Goal: Communication & Community: Ask a question

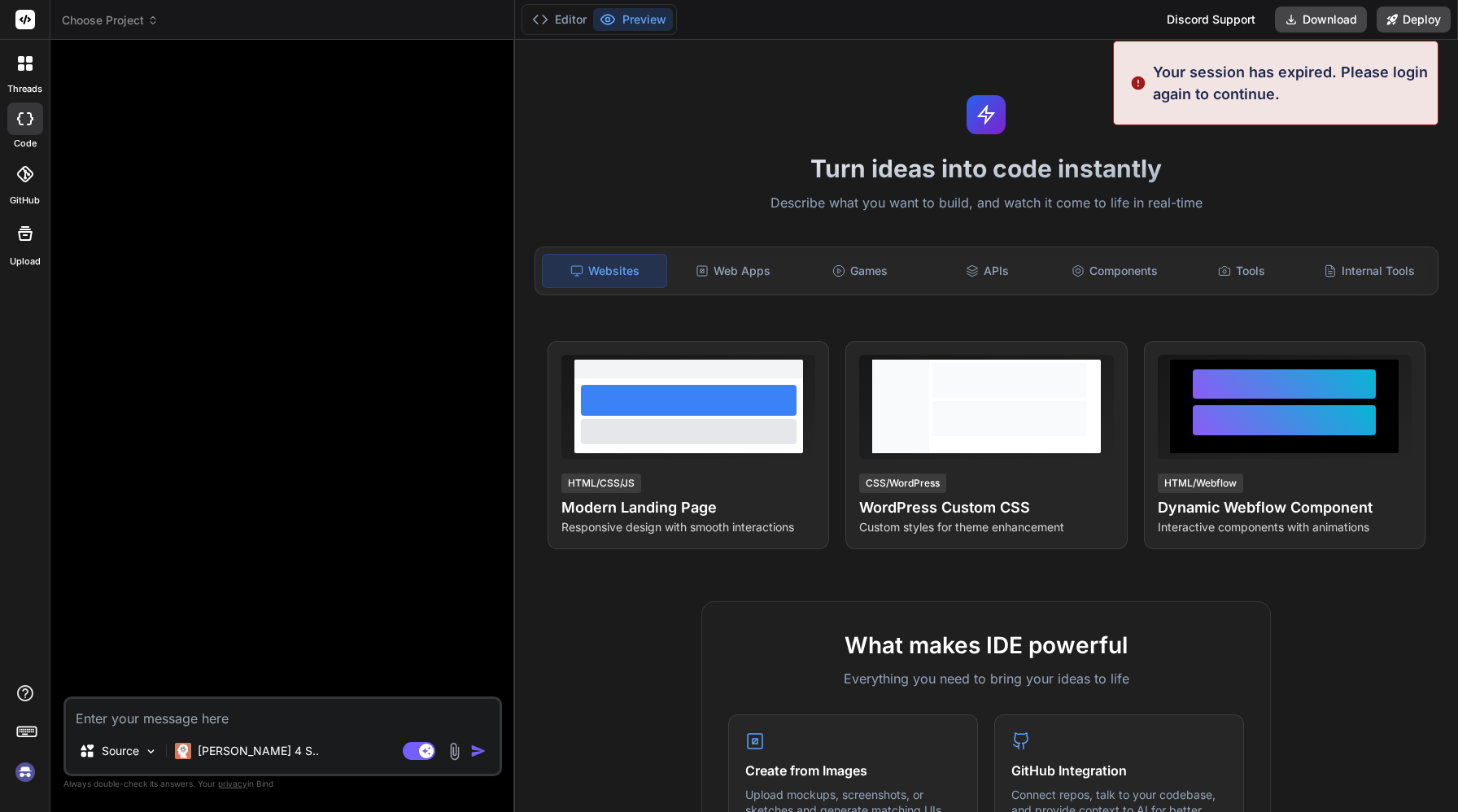
type textarea "x"
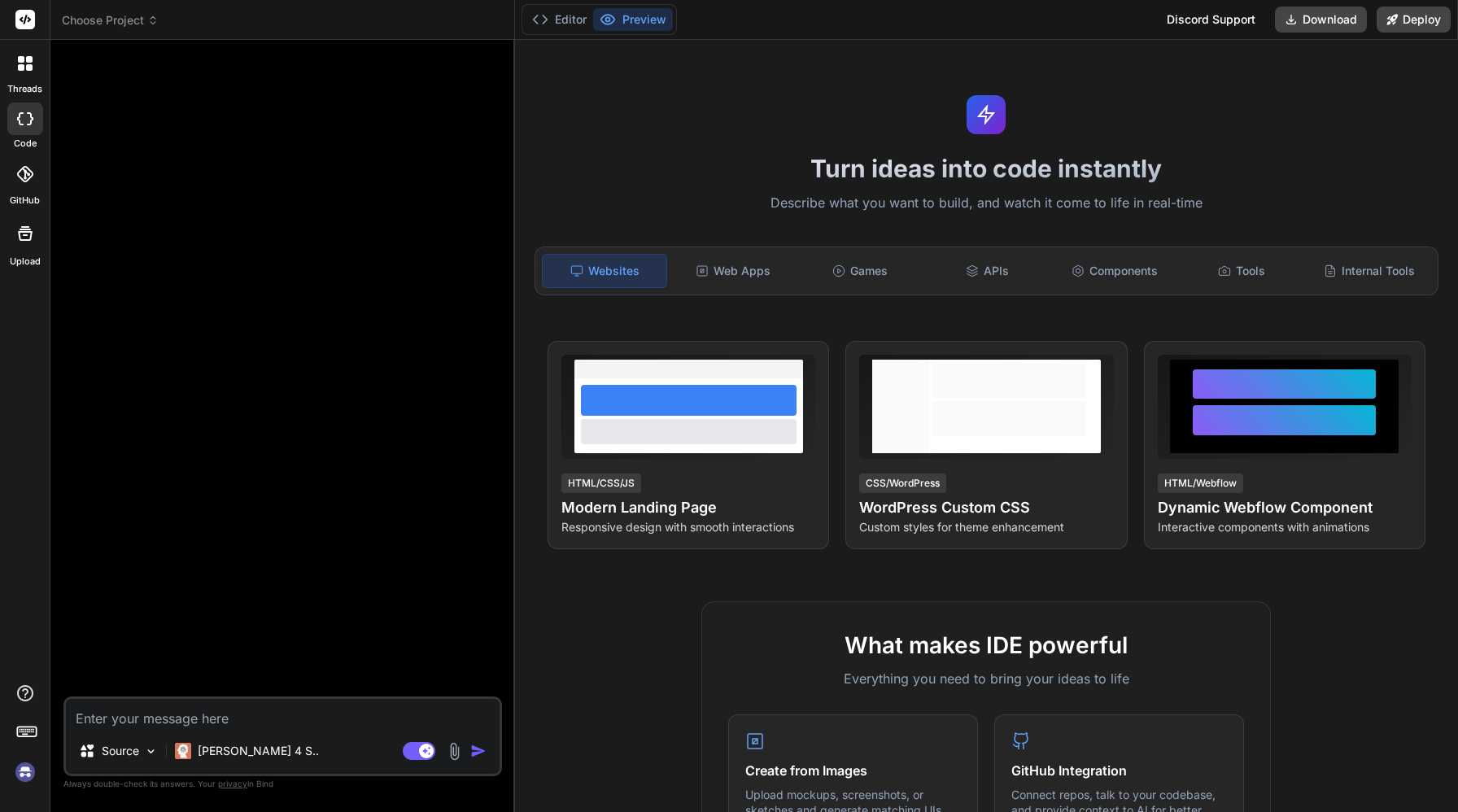
click at [457, 747] on img at bounding box center [455, 751] width 19 height 19
click at [224, 714] on textarea at bounding box center [283, 713] width 434 height 29
type textarea "C"
type textarea "x"
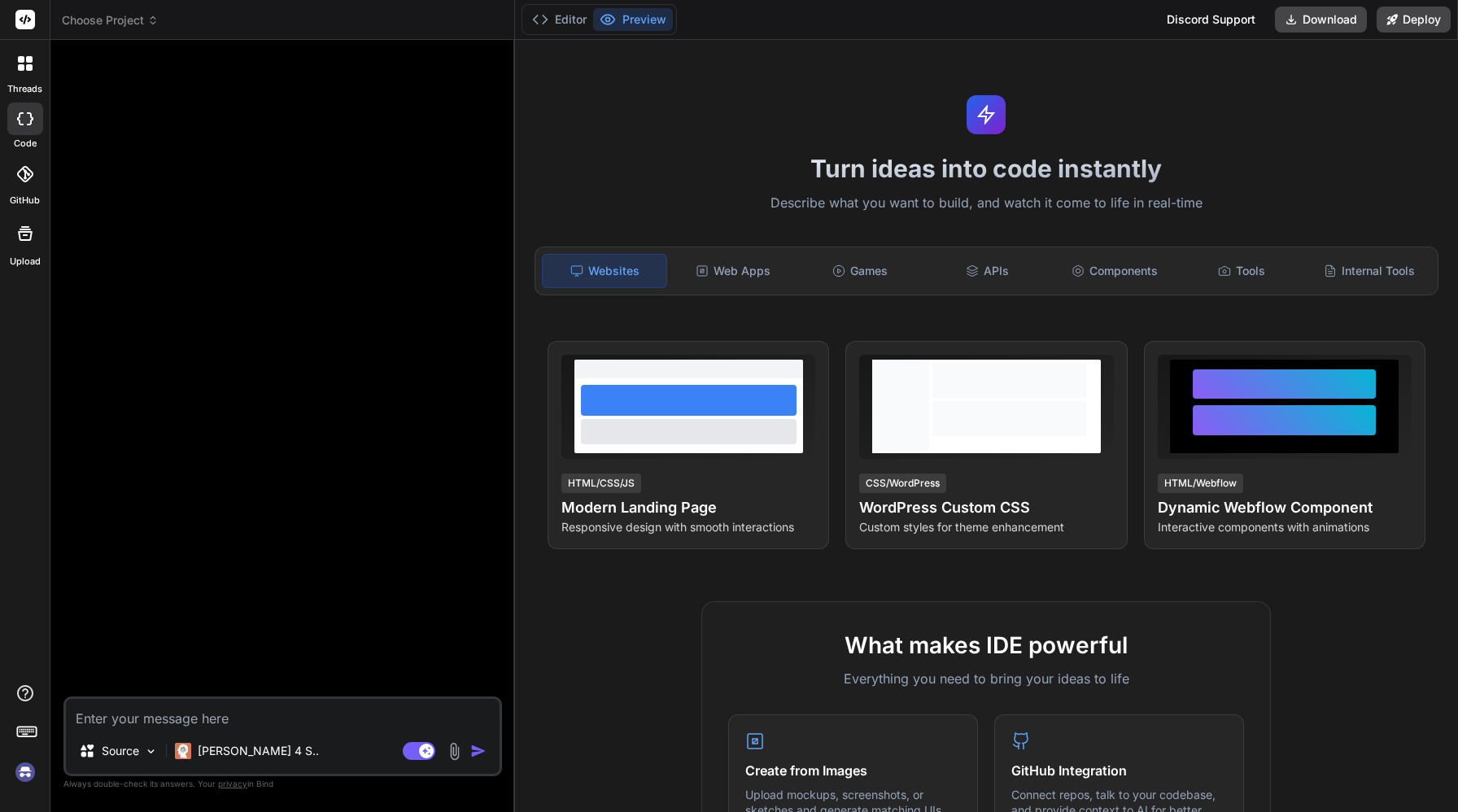
type textarea "C"
type textarea "x"
type textarea "Cr"
type textarea "x"
type textarea "Cre"
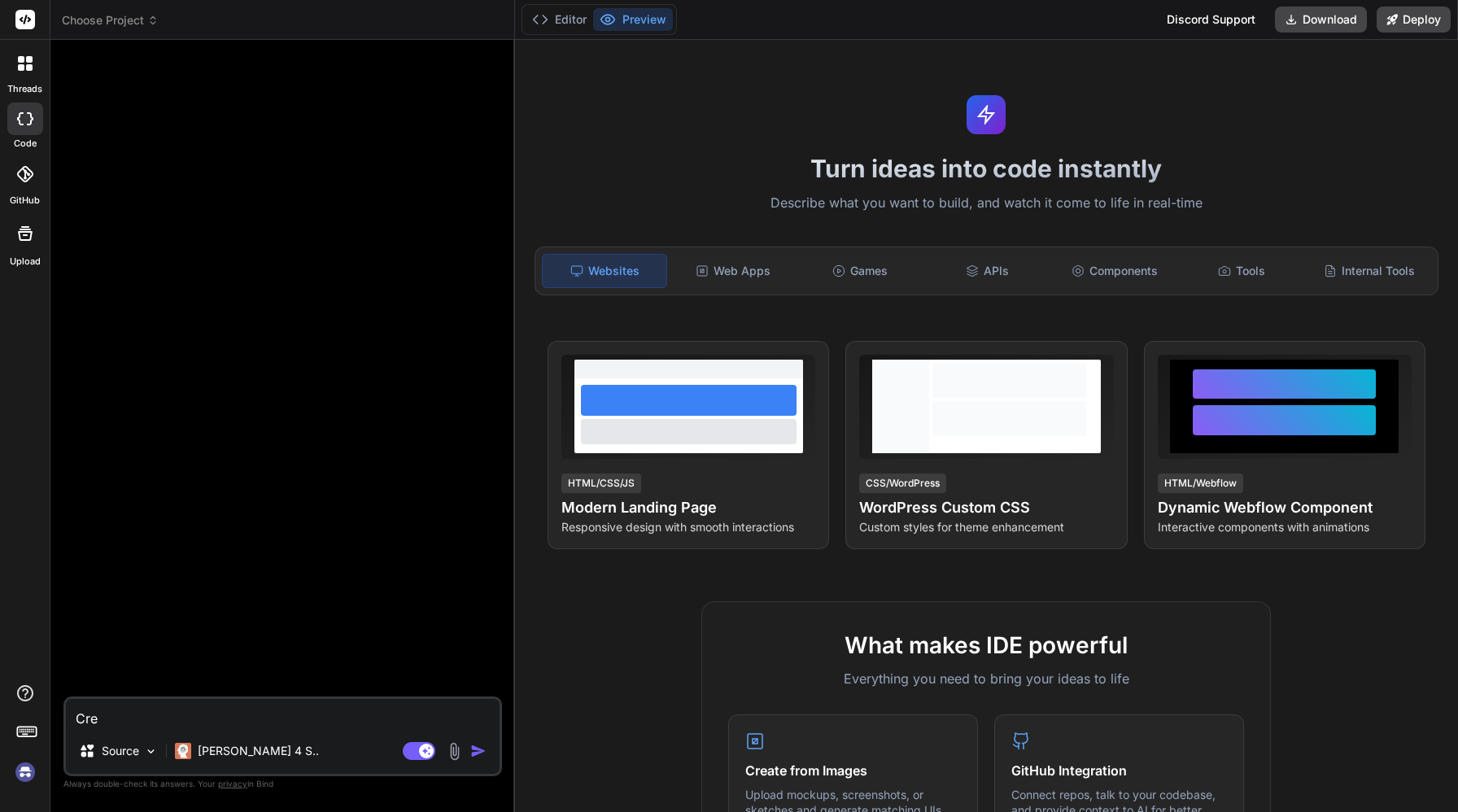
type textarea "x"
type textarea "Crea"
type textarea "x"
type textarea "Creat"
type textarea "x"
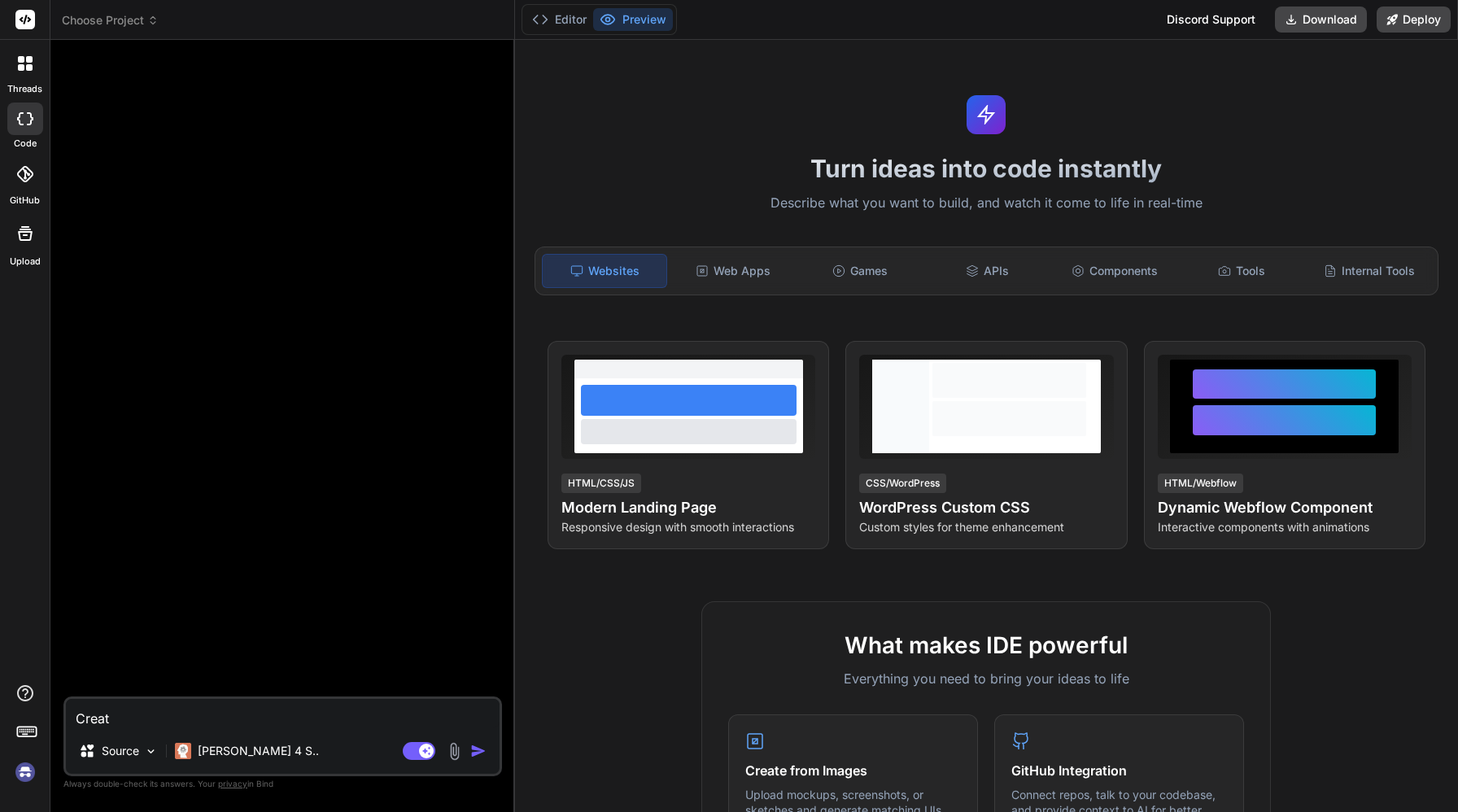
type textarea "Create"
type textarea "x"
type textarea "Create"
type textarea "x"
type textarea "Create a"
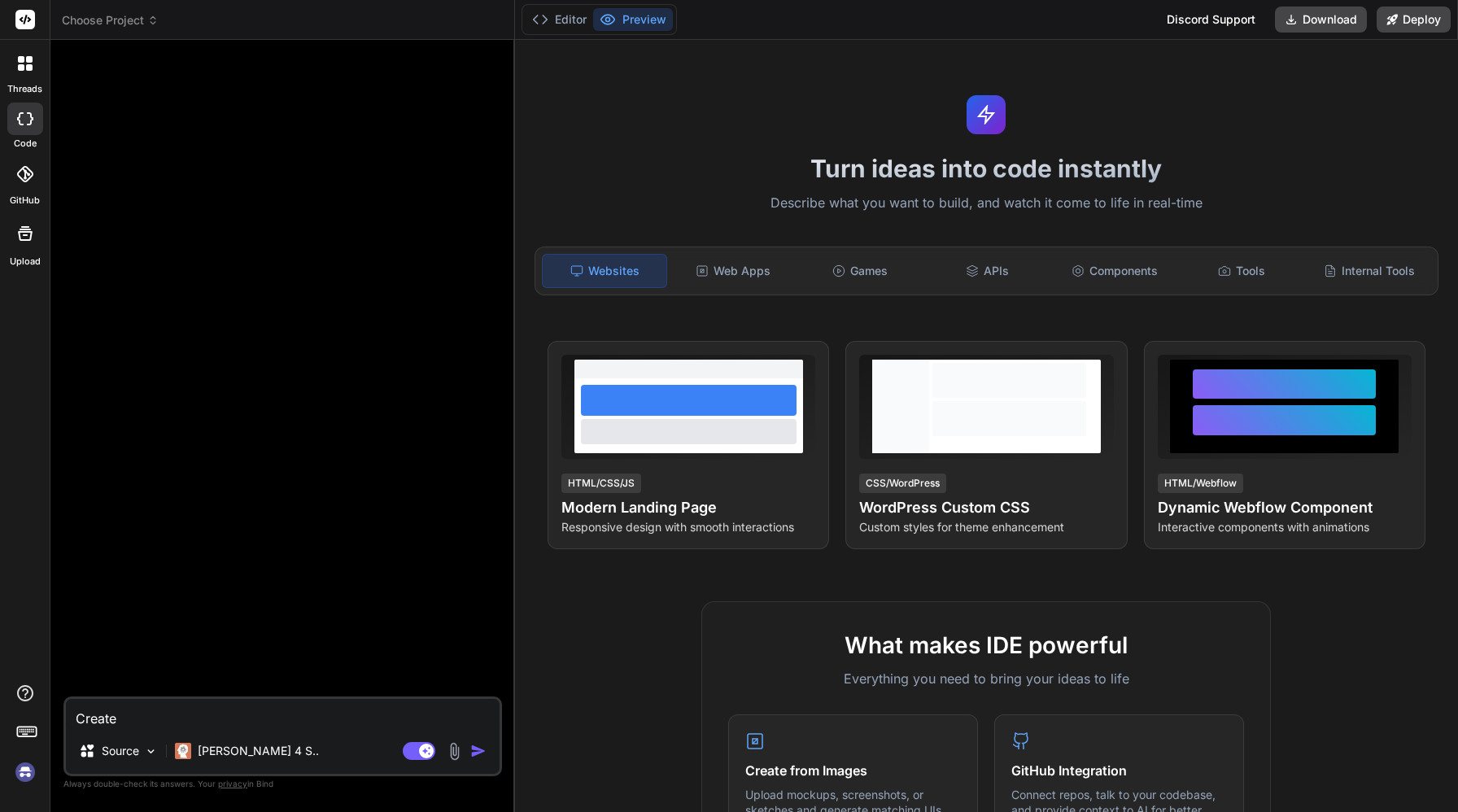
type textarea "x"
type textarea "Create a"
type textarea "x"
type textarea "Create a n"
type textarea "x"
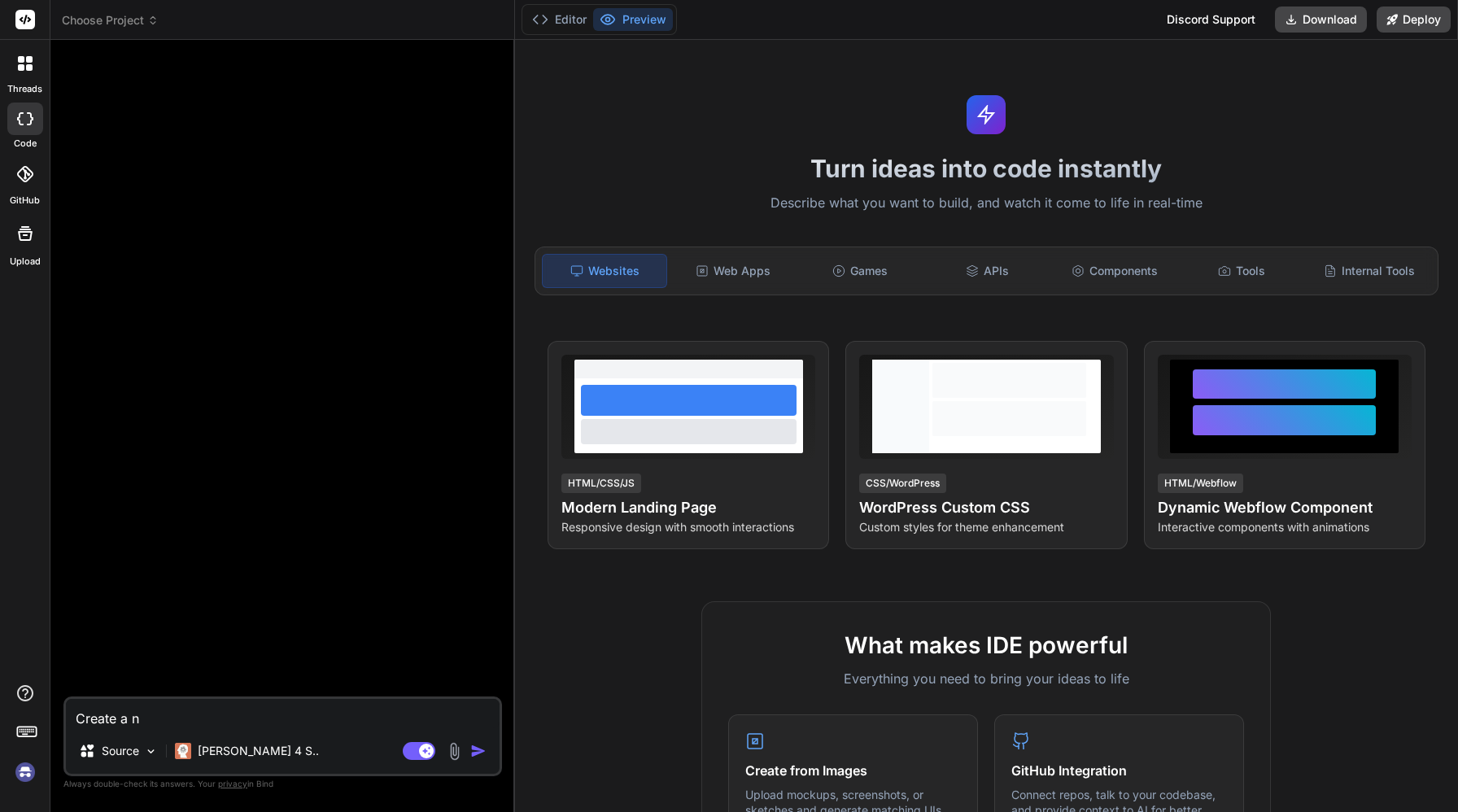
type textarea "Create a ne"
type textarea "x"
type textarea "Create a nex"
type textarea "x"
type textarea "Create a next"
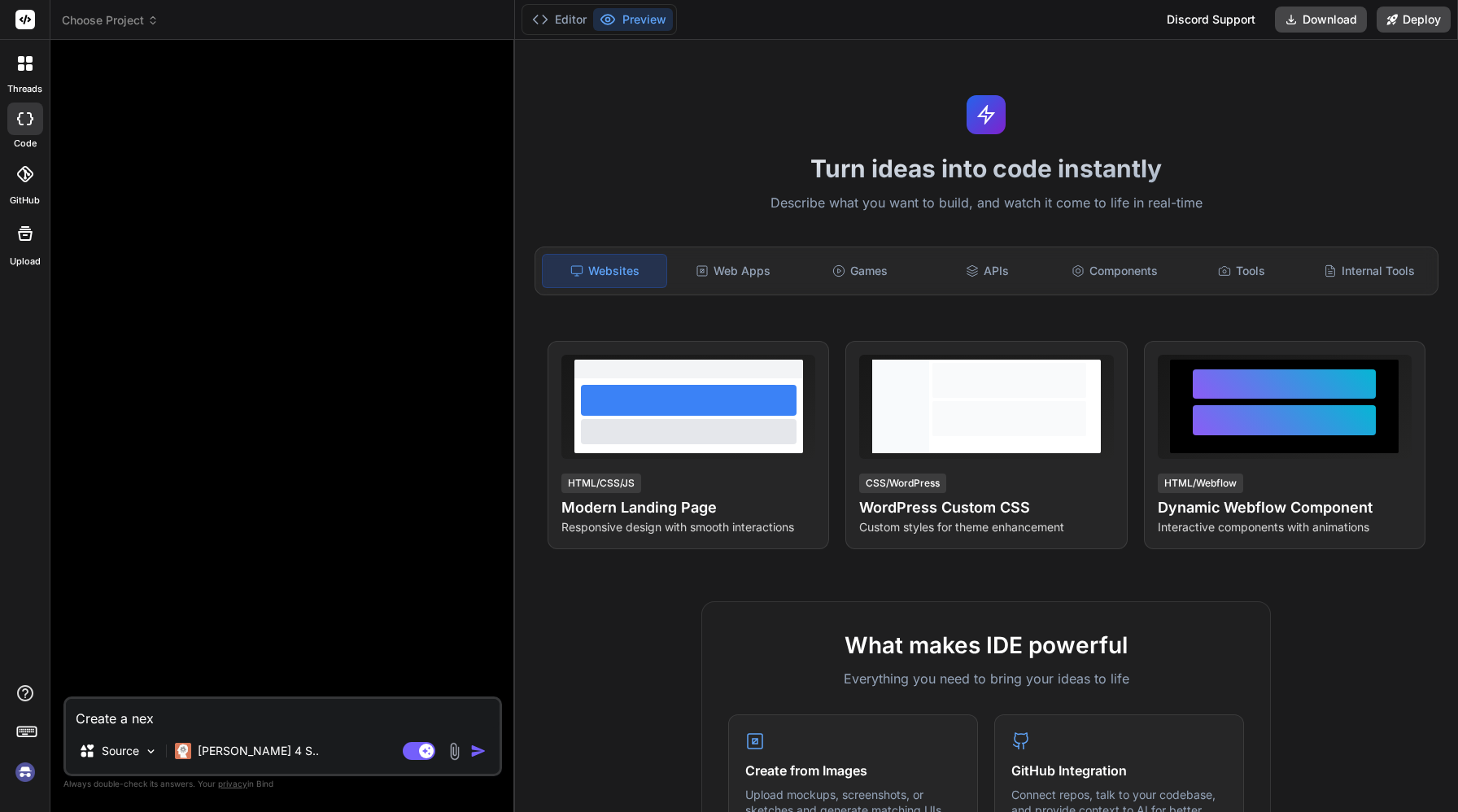
type textarea "x"
type textarea "Create a next."
type textarea "x"
type textarea "Create a next.j"
type textarea "x"
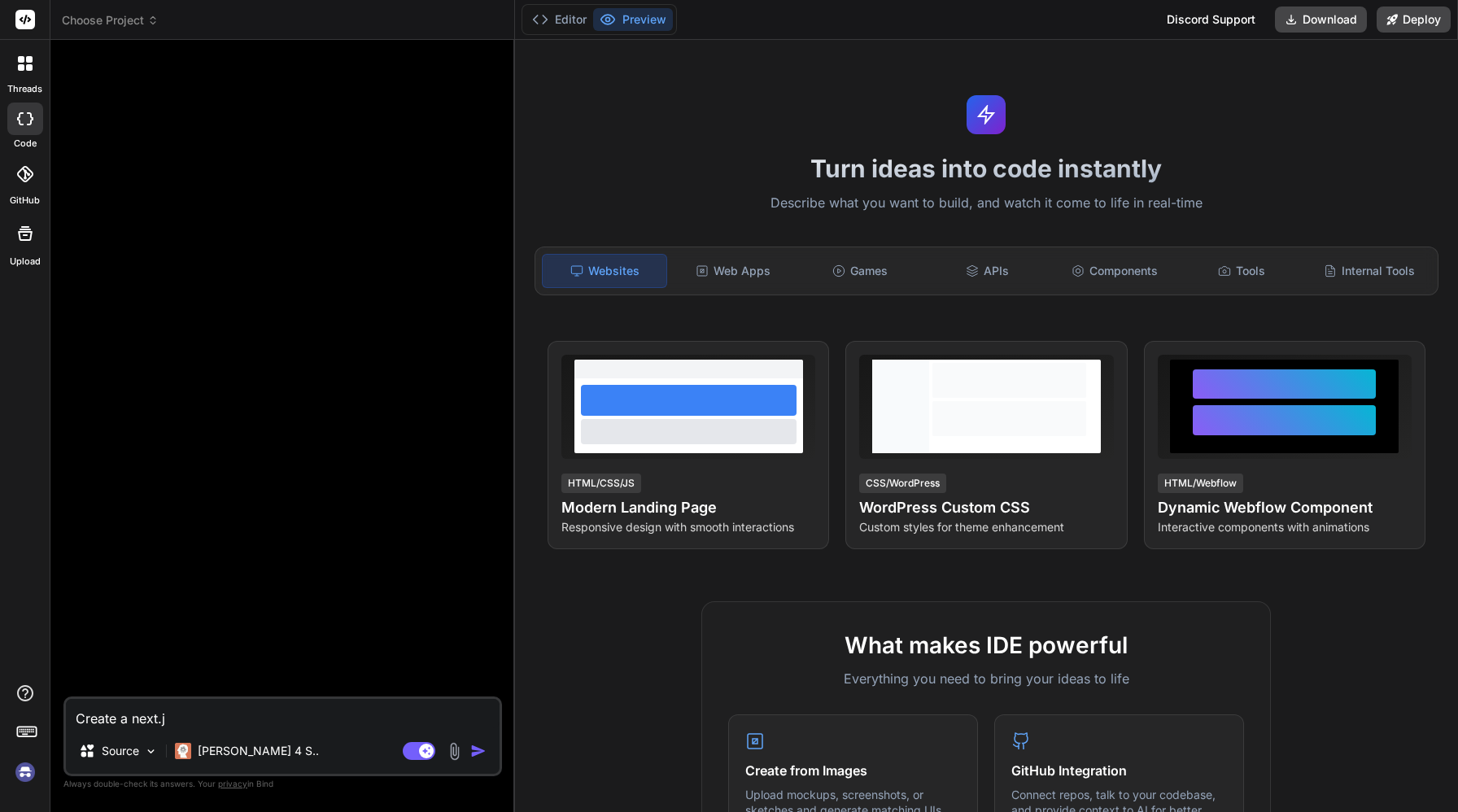
type textarea "Create a next.js"
type textarea "x"
type textarea "Create a next.js"
type textarea "x"
type textarea "Create a next.js p"
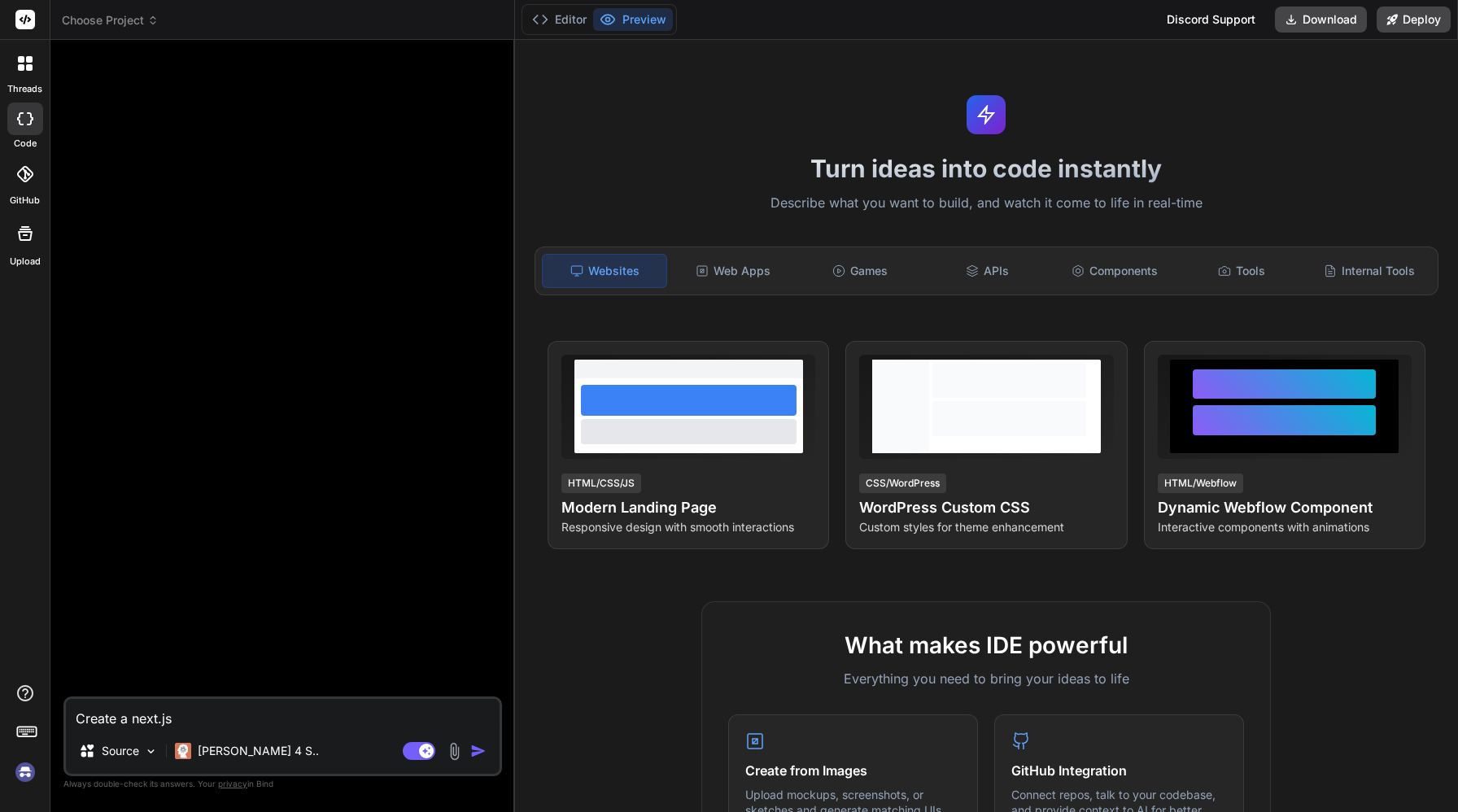
type textarea "x"
type textarea "Create a next.js pr"
type textarea "x"
type textarea "Create a next.js pro"
type textarea "x"
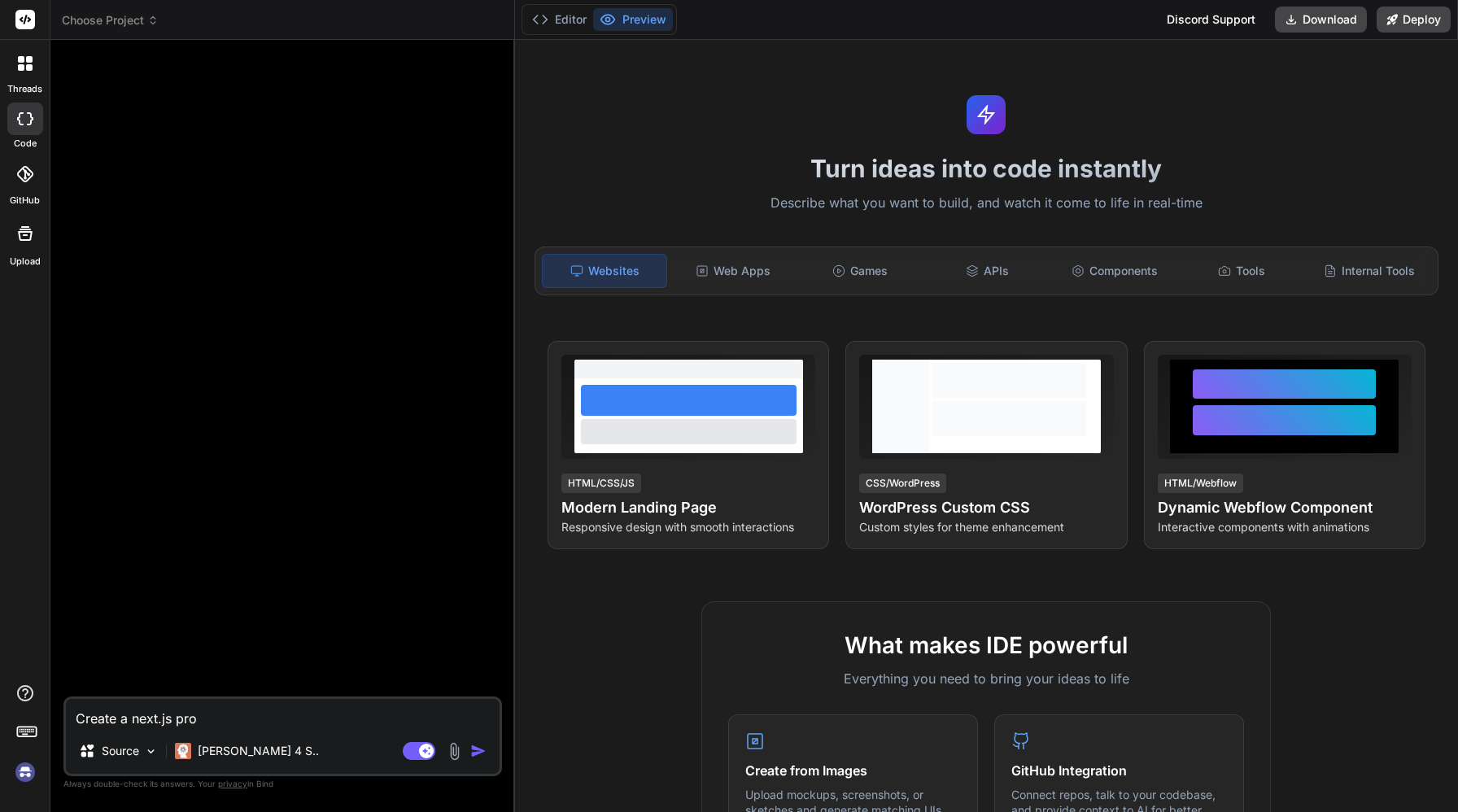
type textarea "Create a next.js proj"
type textarea "x"
type textarea "Create a next.js proje"
type textarea "x"
type textarea "Create a next.js projec"
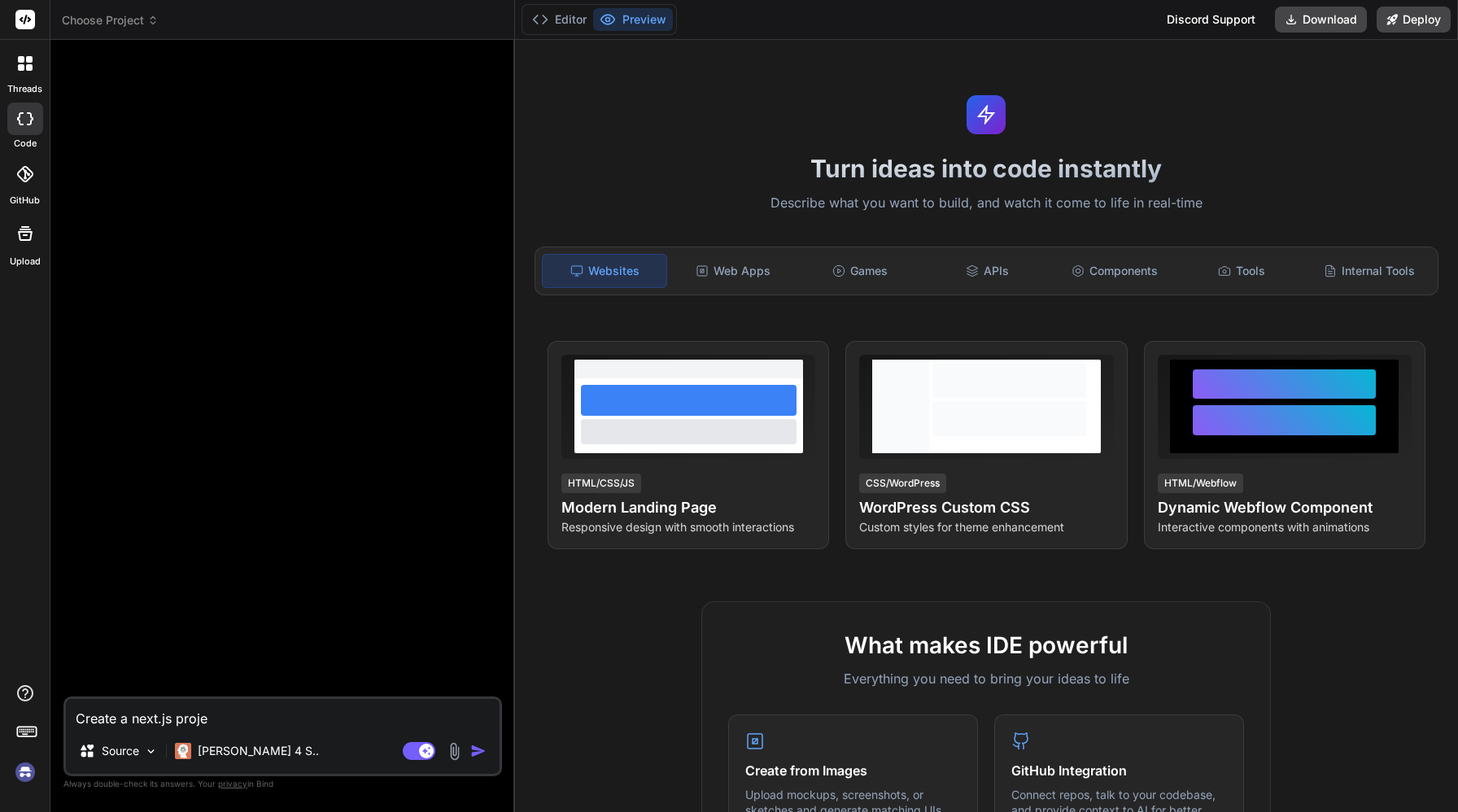
type textarea "x"
type textarea "Create a next.js project"
type textarea "x"
type textarea "Create a next.js project"
type textarea "x"
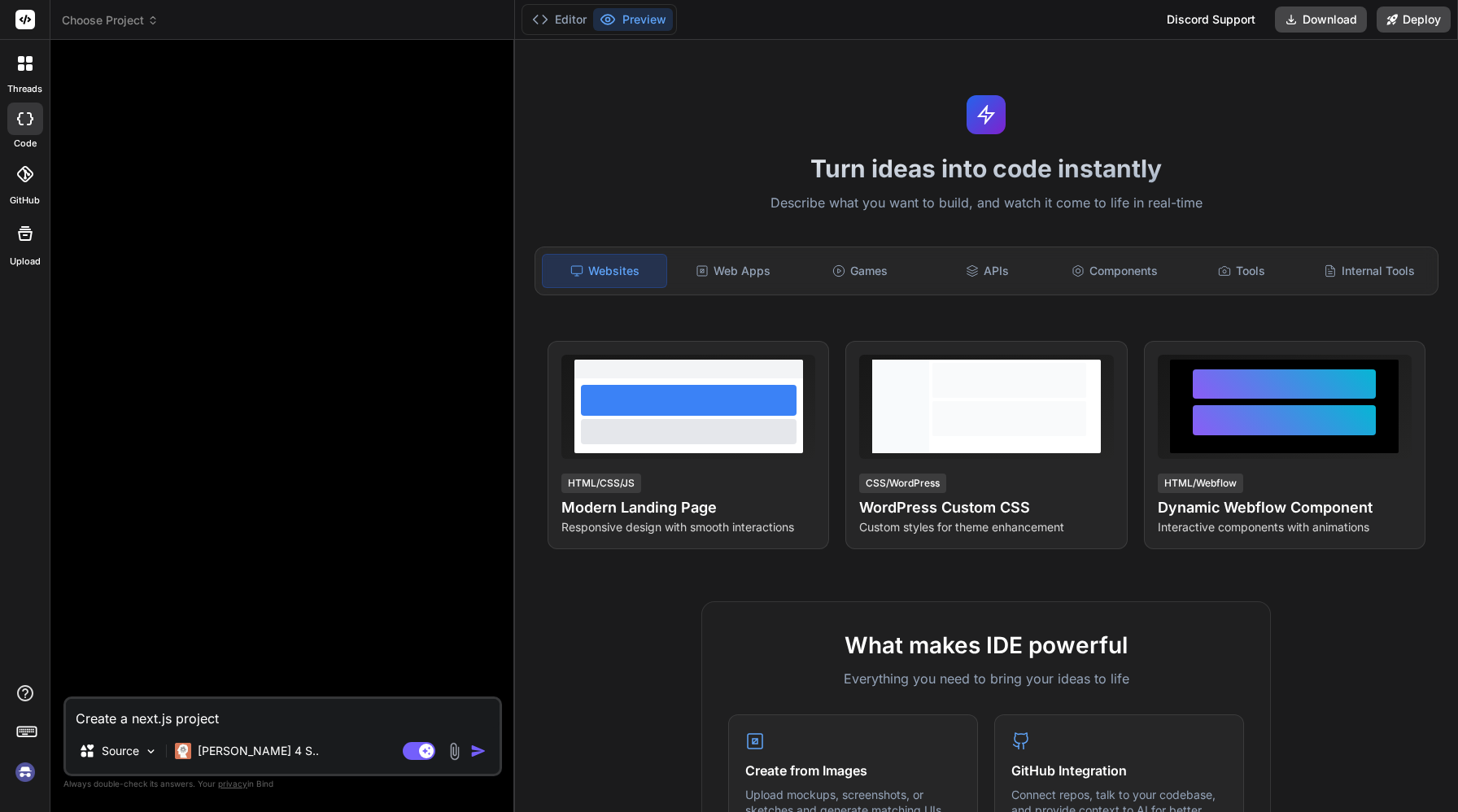
type textarea "Create a next.js project a"
type textarea "x"
type textarea "Create a next.js project ai"
type textarea "x"
type textarea "Create a next.js project ai"
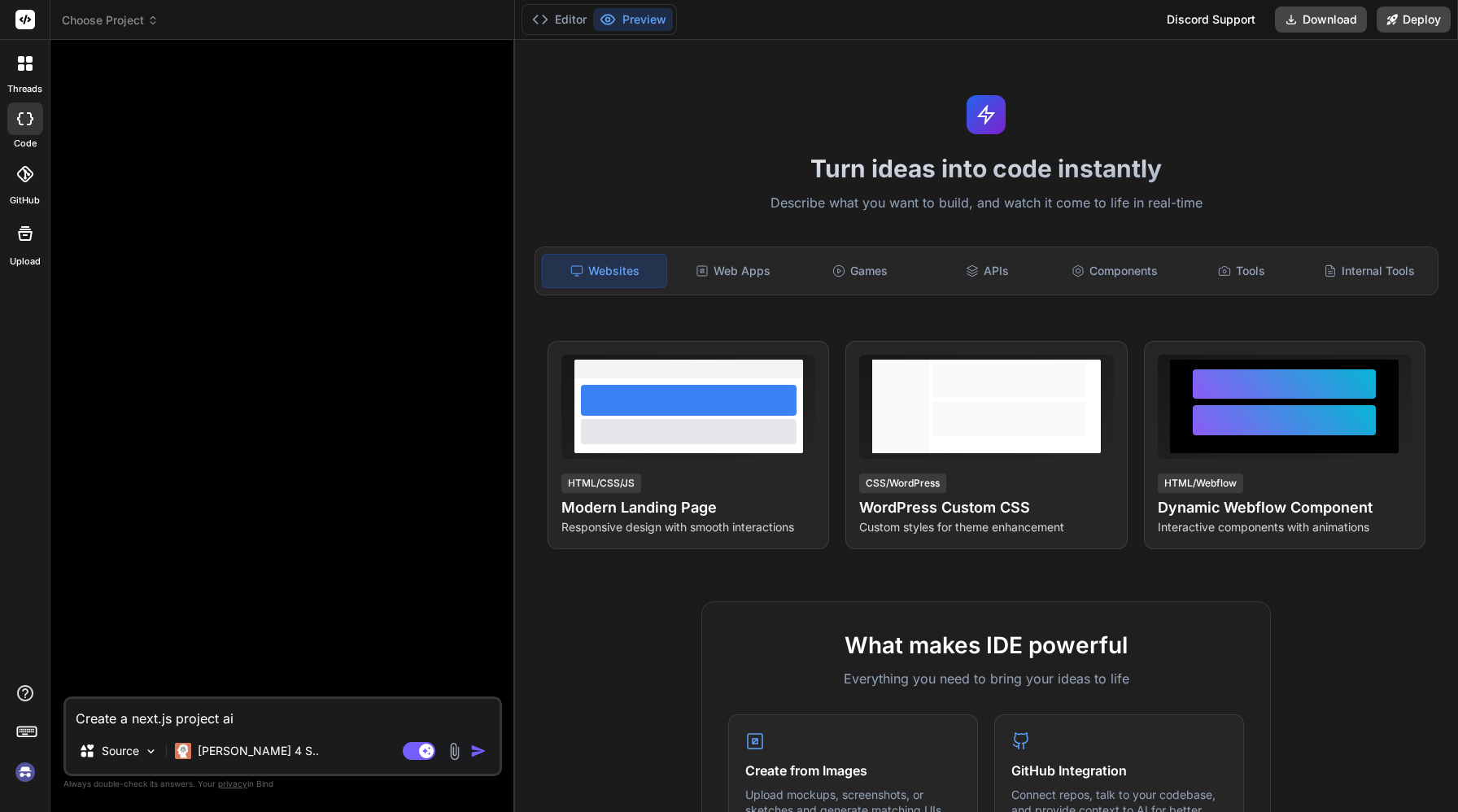
type textarea "x"
type textarea "Create a next.js project ai c"
type textarea "x"
type textarea "Create a next.js project ai cm"
type textarea "x"
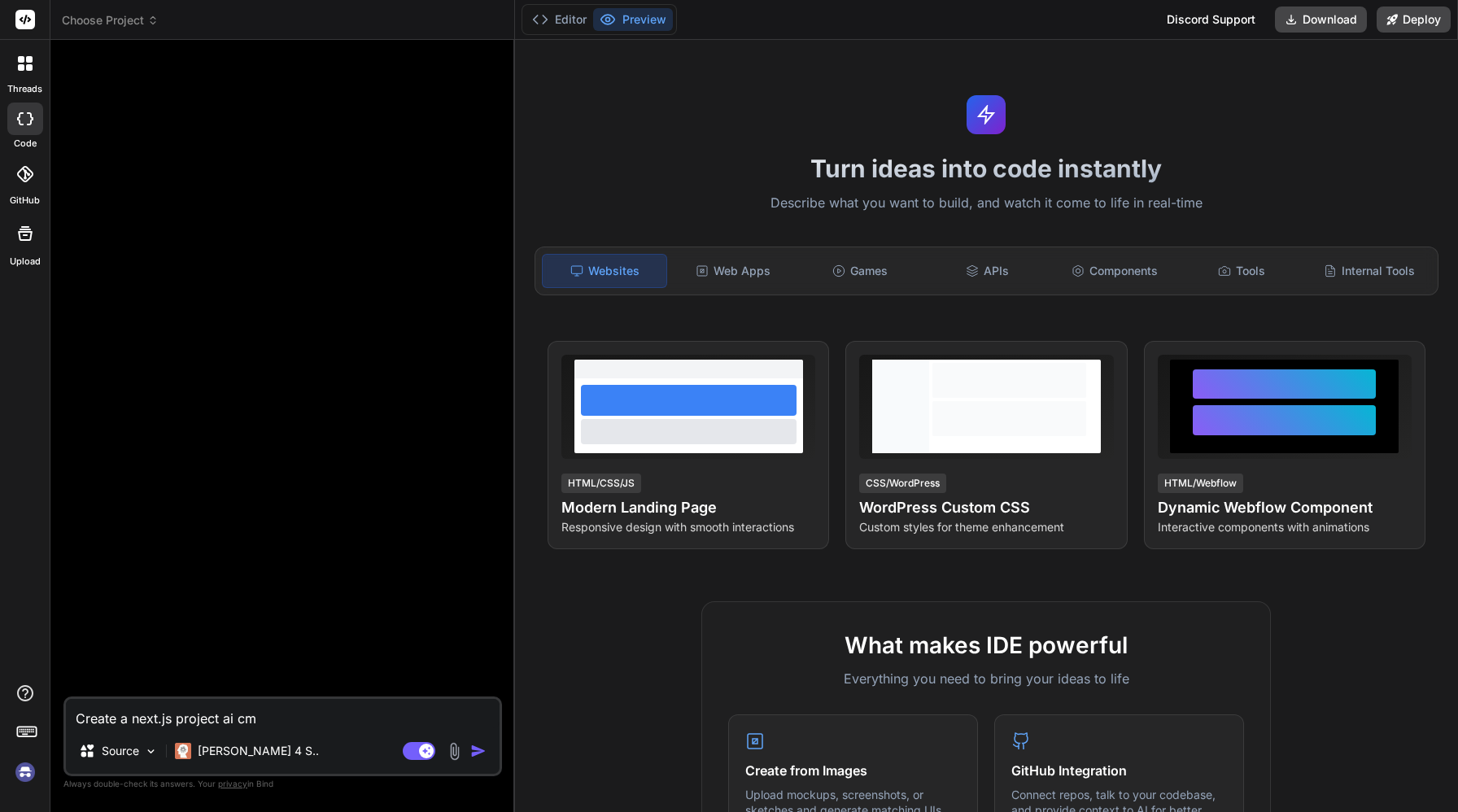
type textarea "Create a next.js project ai c"
type textarea "x"
type textarea "Create a next.js project ai cr"
type textarea "x"
type textarea "Create a next.js project ai crm"
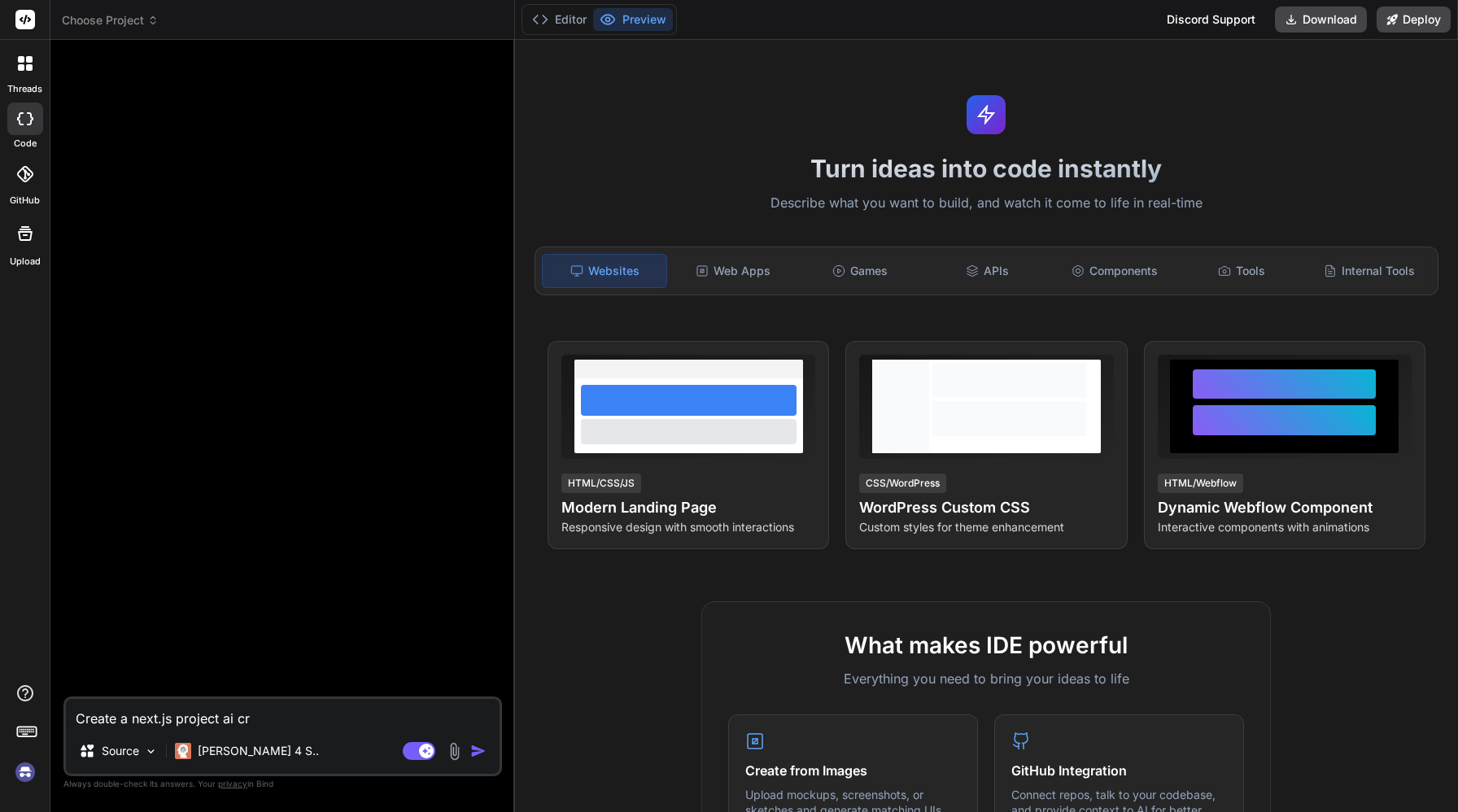
type textarea "x"
type textarea "Create a next.js project ai crm"
type textarea "x"
type textarea "Create a next.js project ai crm s"
type textarea "x"
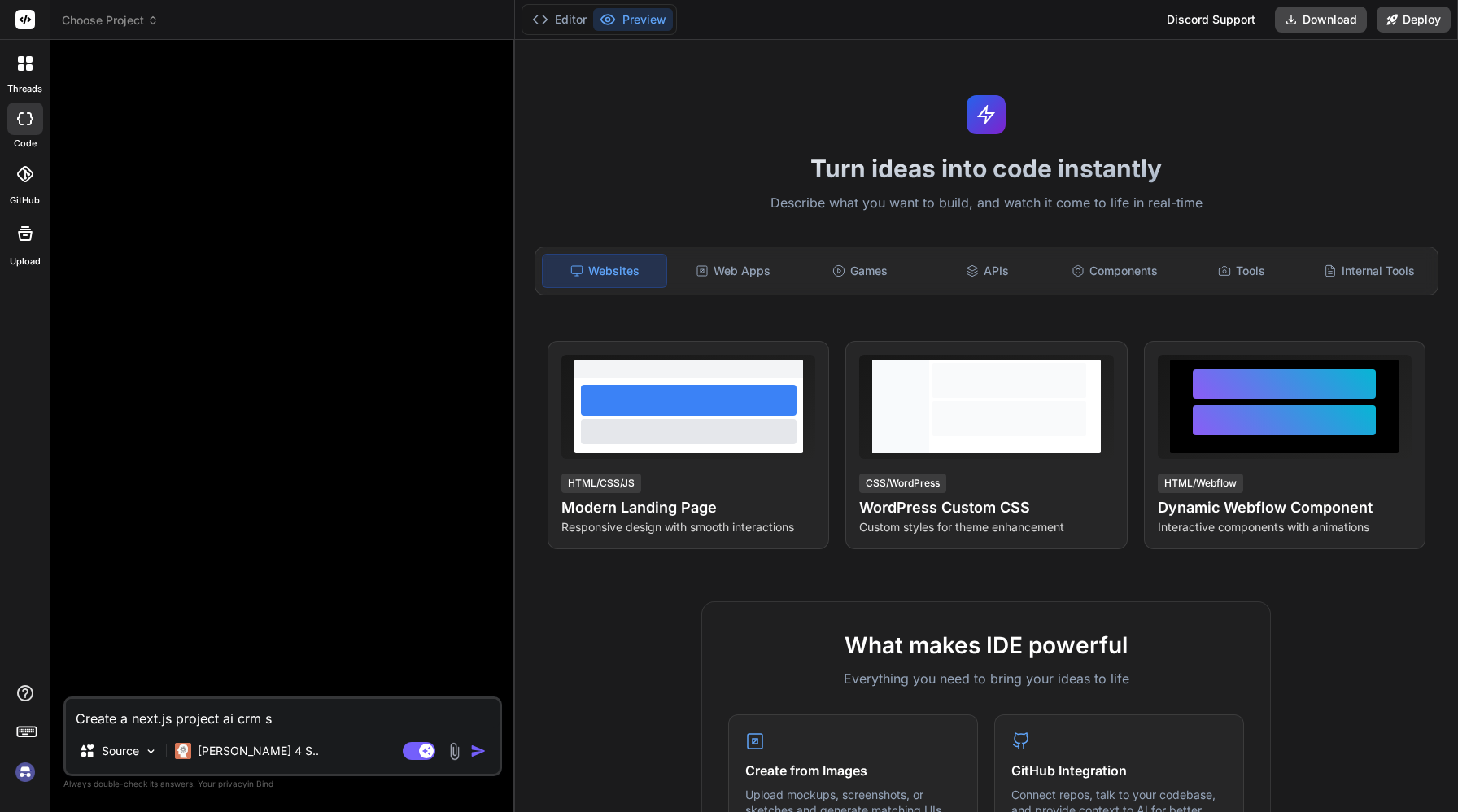
type textarea "Create a next.js project ai crm sy"
type textarea "x"
type textarea "Create a next.js project ai crm sys"
type textarea "x"
type textarea "Create a next.js project ai crm syst"
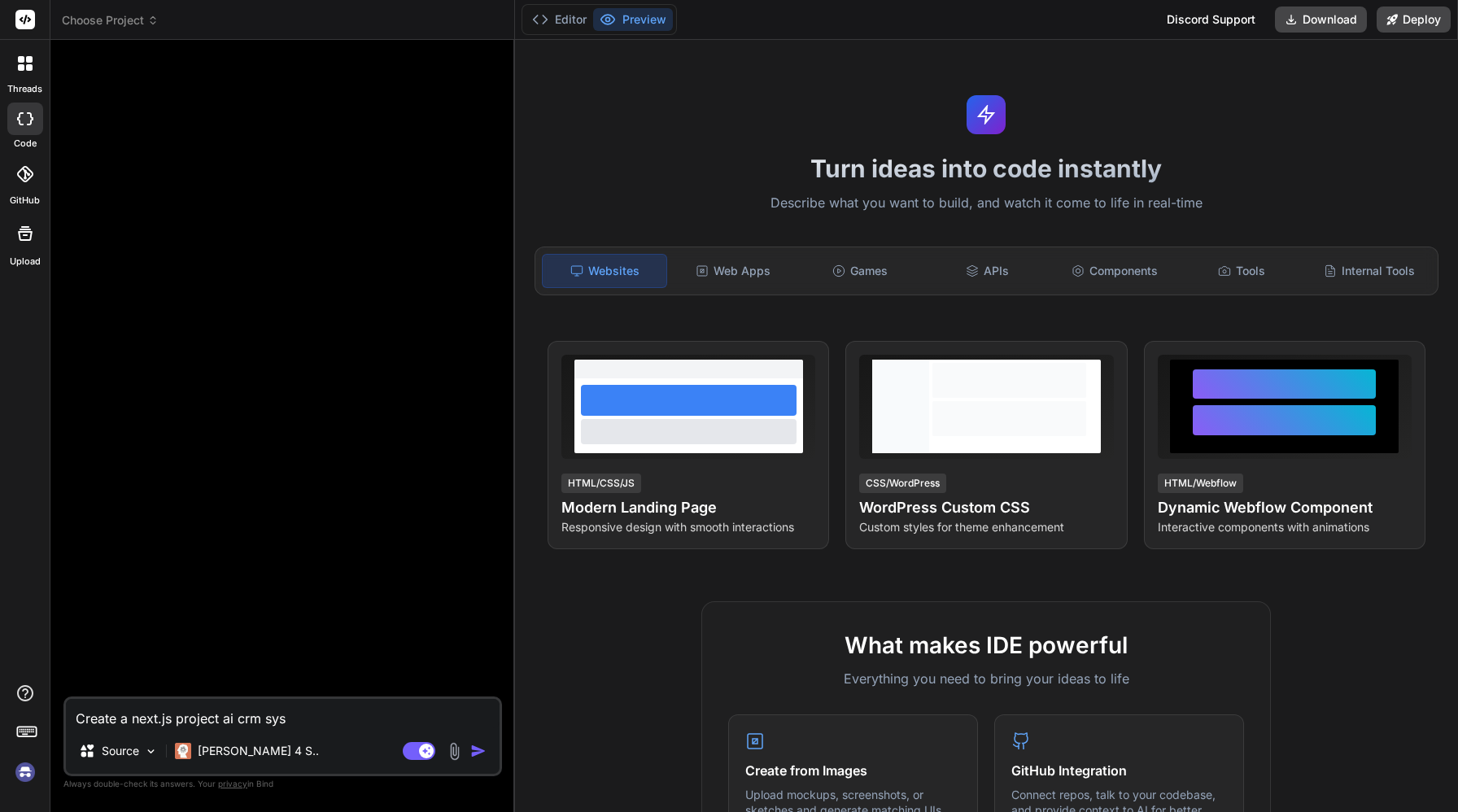
type textarea "x"
type textarea "Create a next.js project ai crm syste"
type textarea "x"
type textarea "Create a next.js project ai crm system"
type textarea "x"
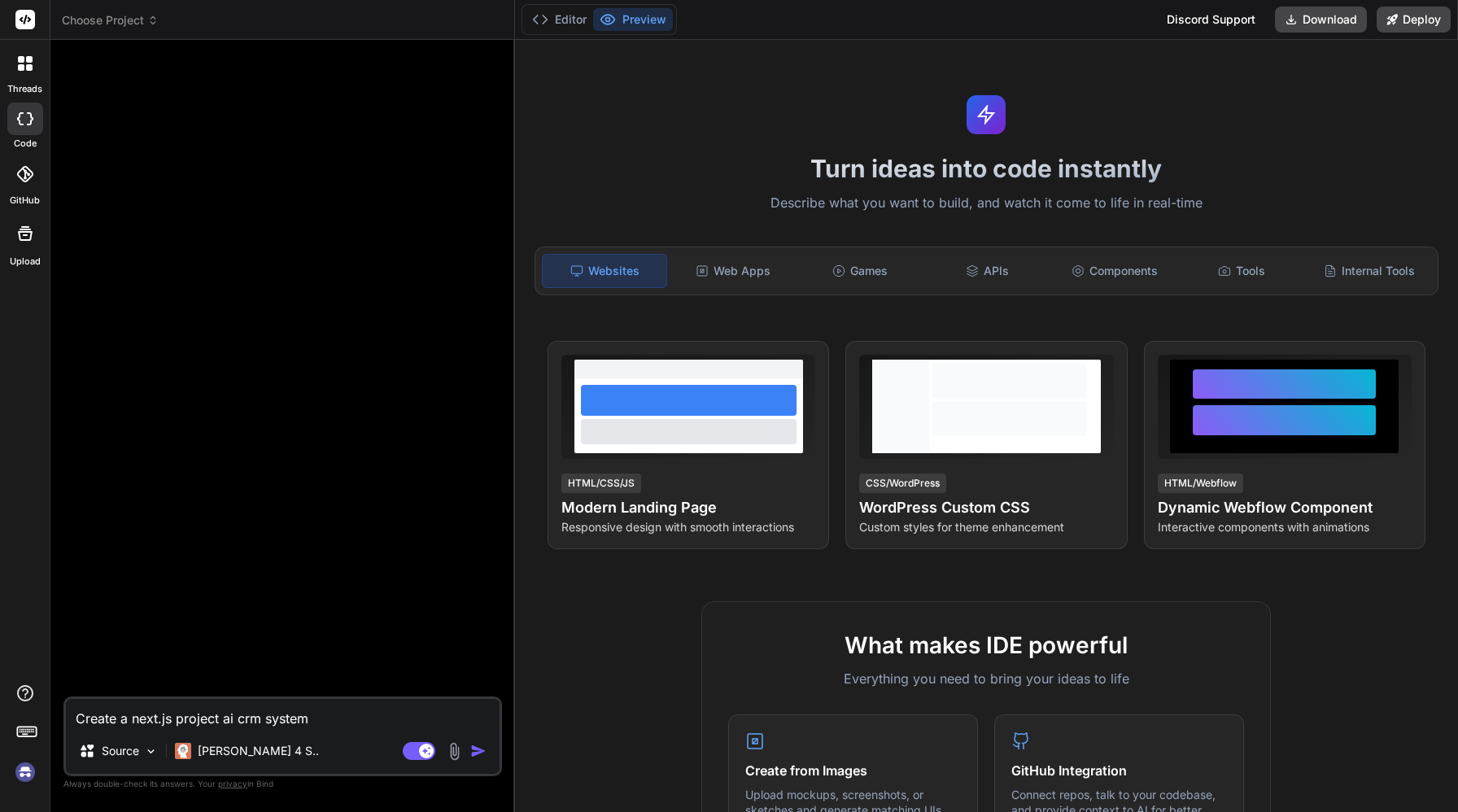
type textarea "Create a next.js project ai crm system"
type textarea "x"
type textarea "Create a next.js project ai crm system w"
type textarea "x"
type textarea "Create a next.js project ai crm system"
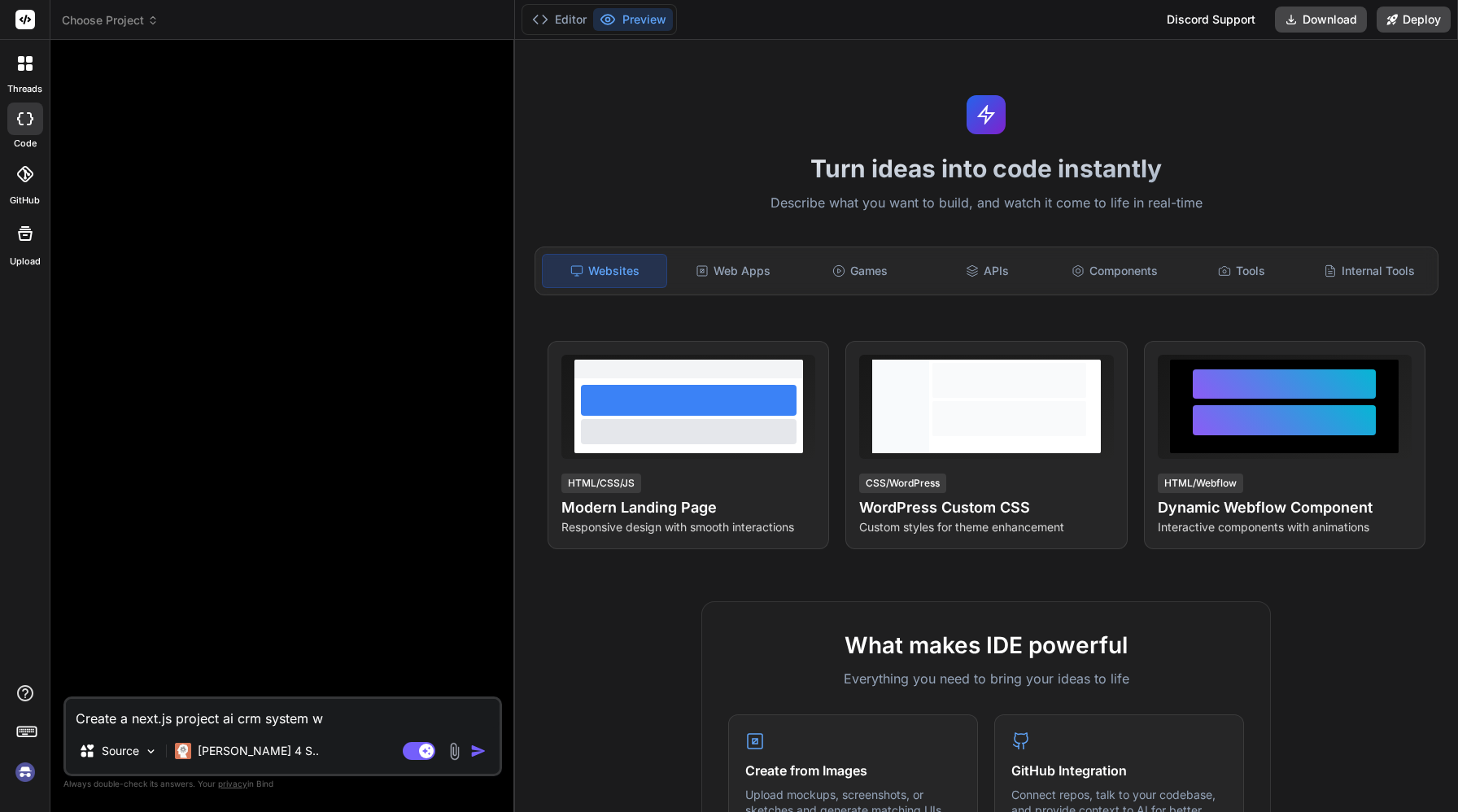
type textarea "x"
type textarea "Create a next.js project ai crm system f"
type textarea "x"
type textarea "Create a next.js project ai crm system fo"
type textarea "x"
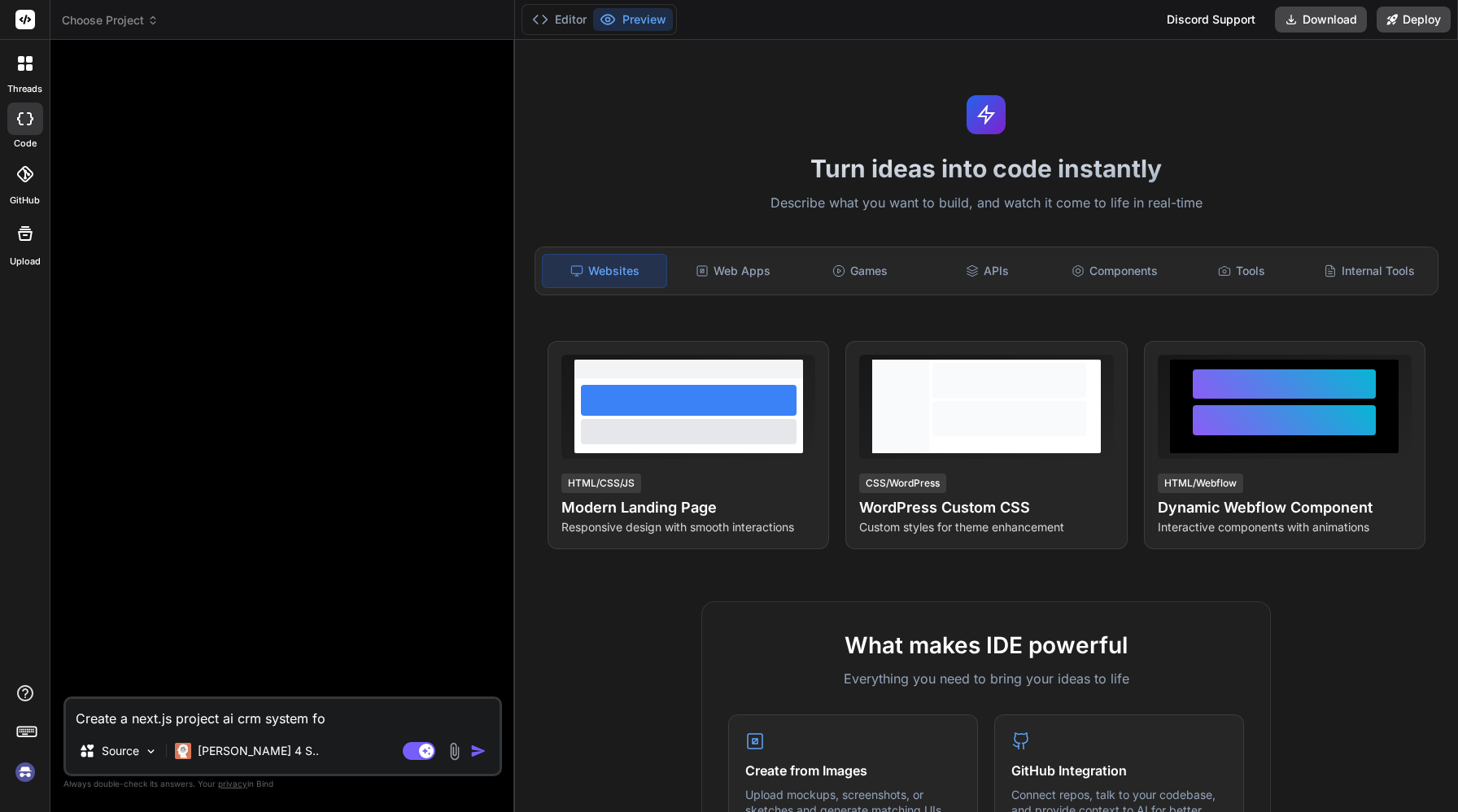
type textarea "Create a next.js project ai crm system for"
type textarea "x"
type textarea "Create a next.js project ai crm system for"
type textarea "x"
type textarea "Create a next.js project ai crm system for r"
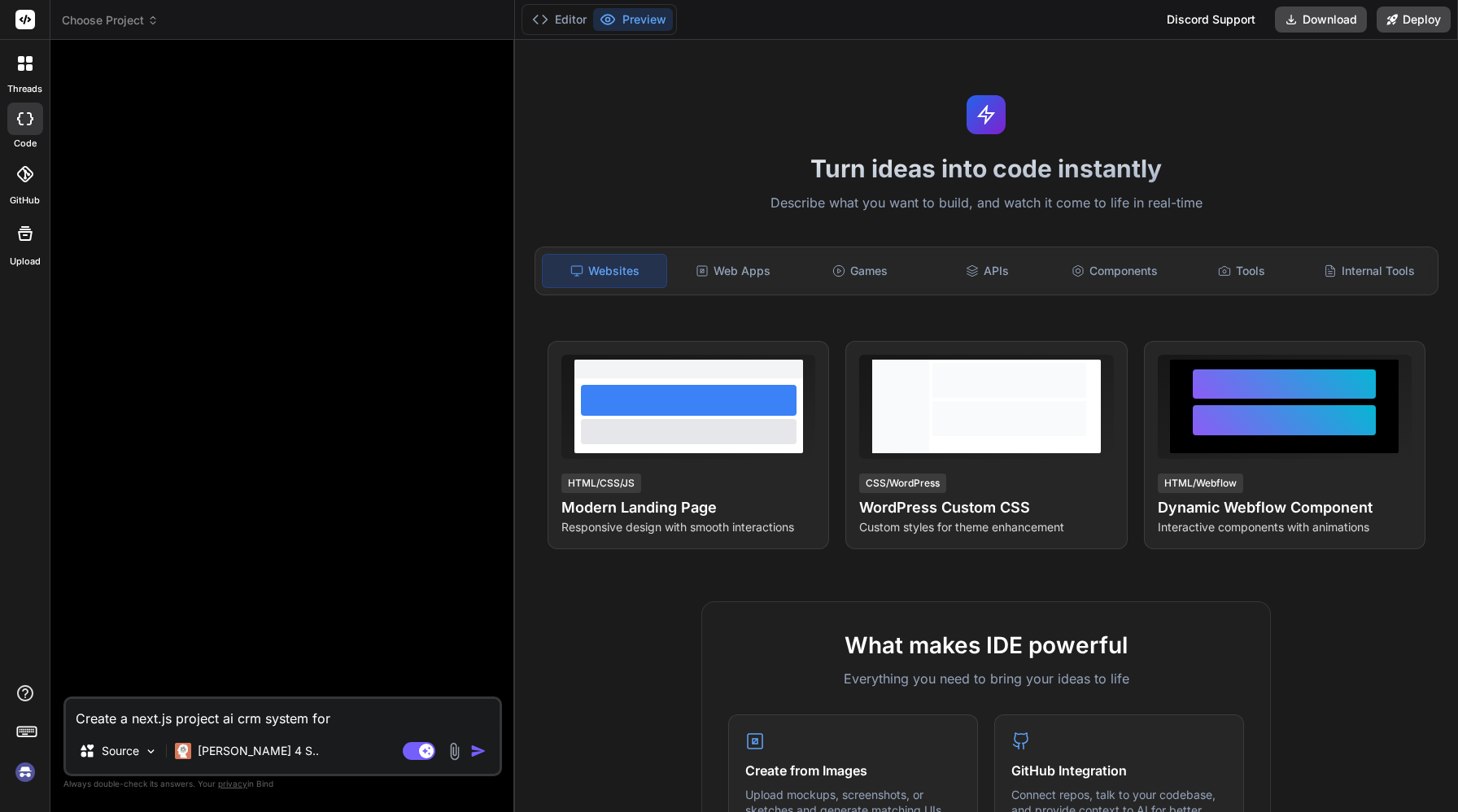
type textarea "x"
type textarea "Create a next.js project ai crm system for re"
type textarea "x"
type textarea "Create a next.js project ai crm system for rea"
type textarea "x"
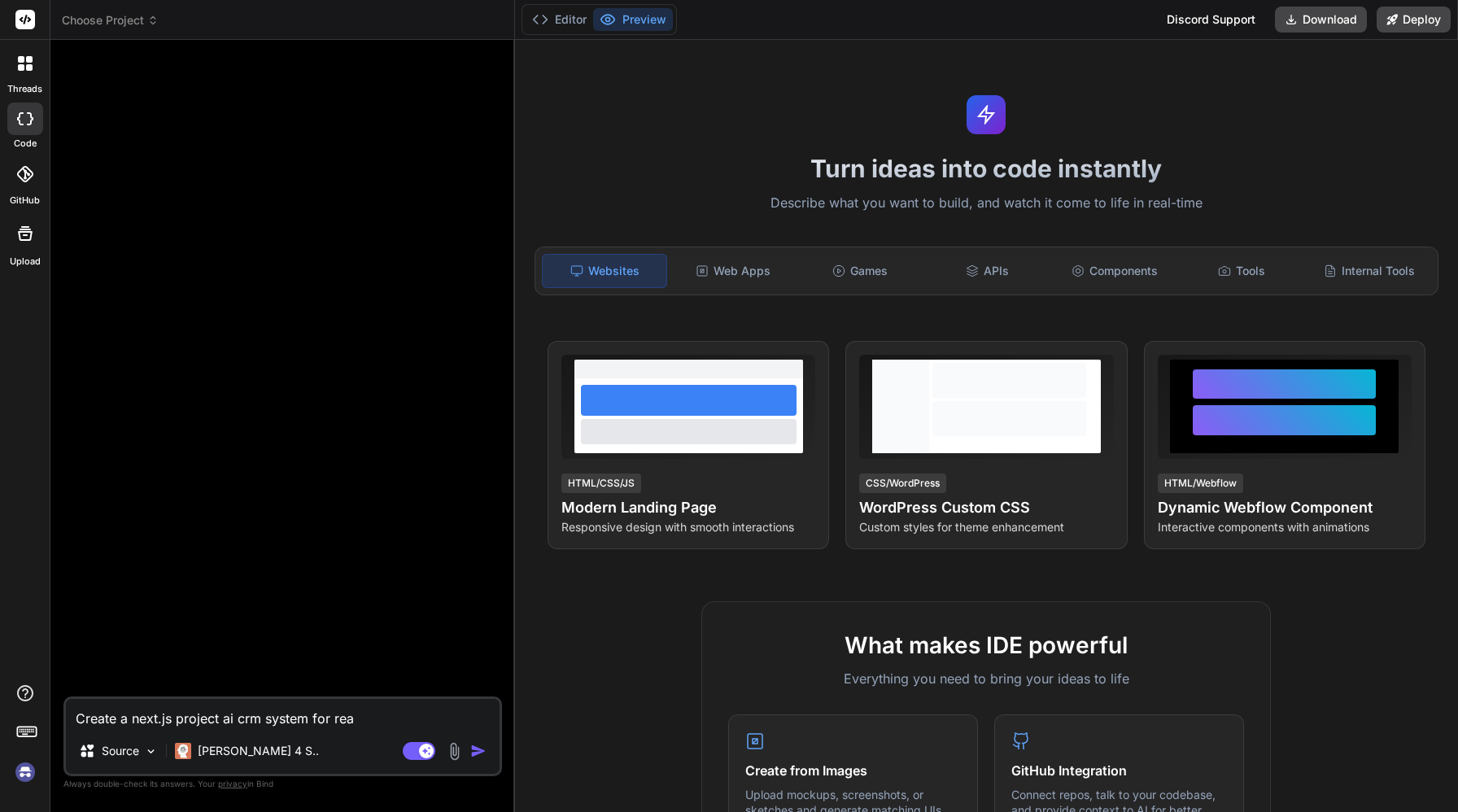
type textarea "Create a next.js project ai crm system for real"
type textarea "x"
type textarea "Create a next.js project ai crm system for real"
type textarea "x"
type textarea "Create a next.js project ai crm system for real e"
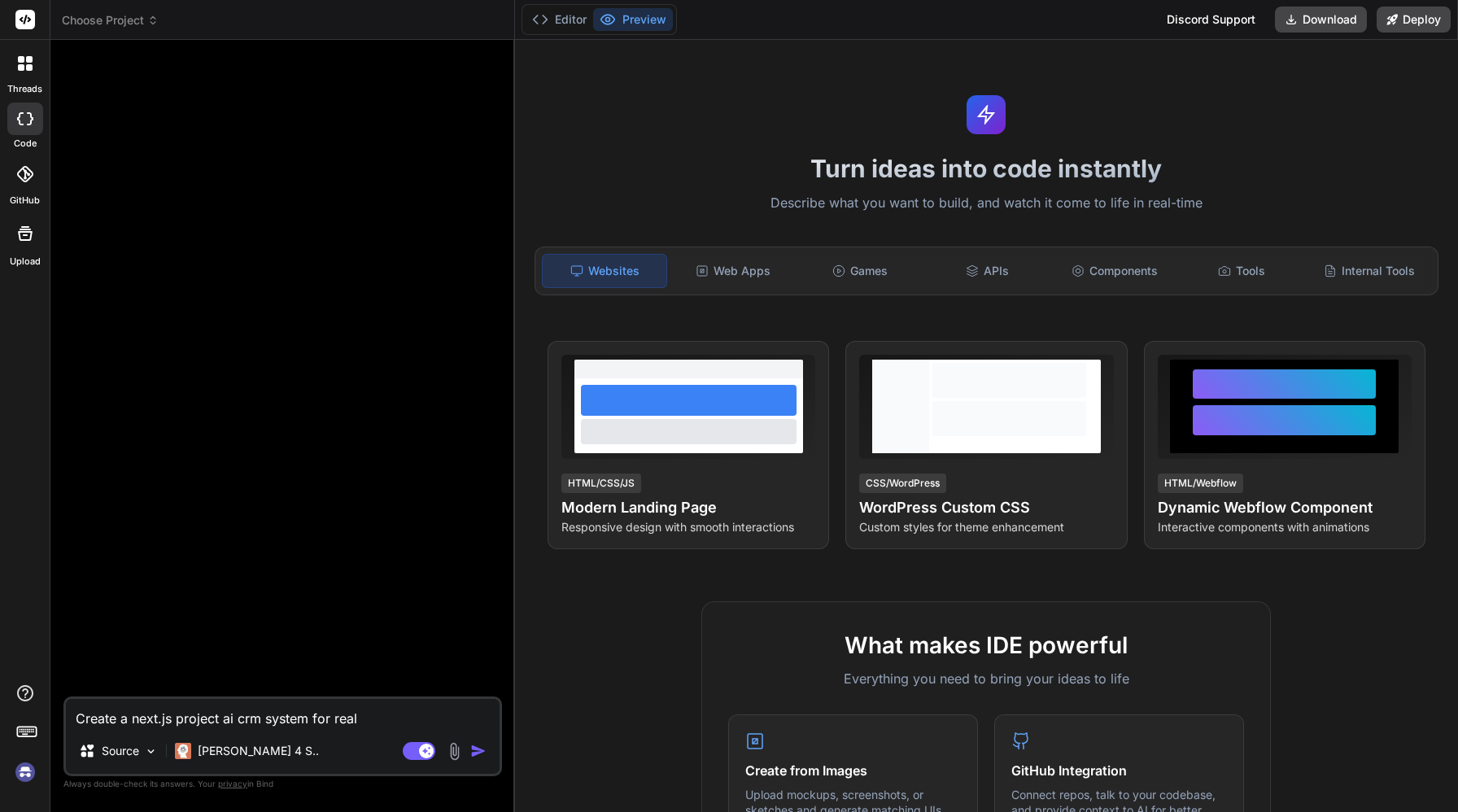
type textarea "x"
type textarea "Create a next.js project ai crm system for real es"
type textarea "x"
type textarea "Create a next.js project ai crm system for real est"
type textarea "x"
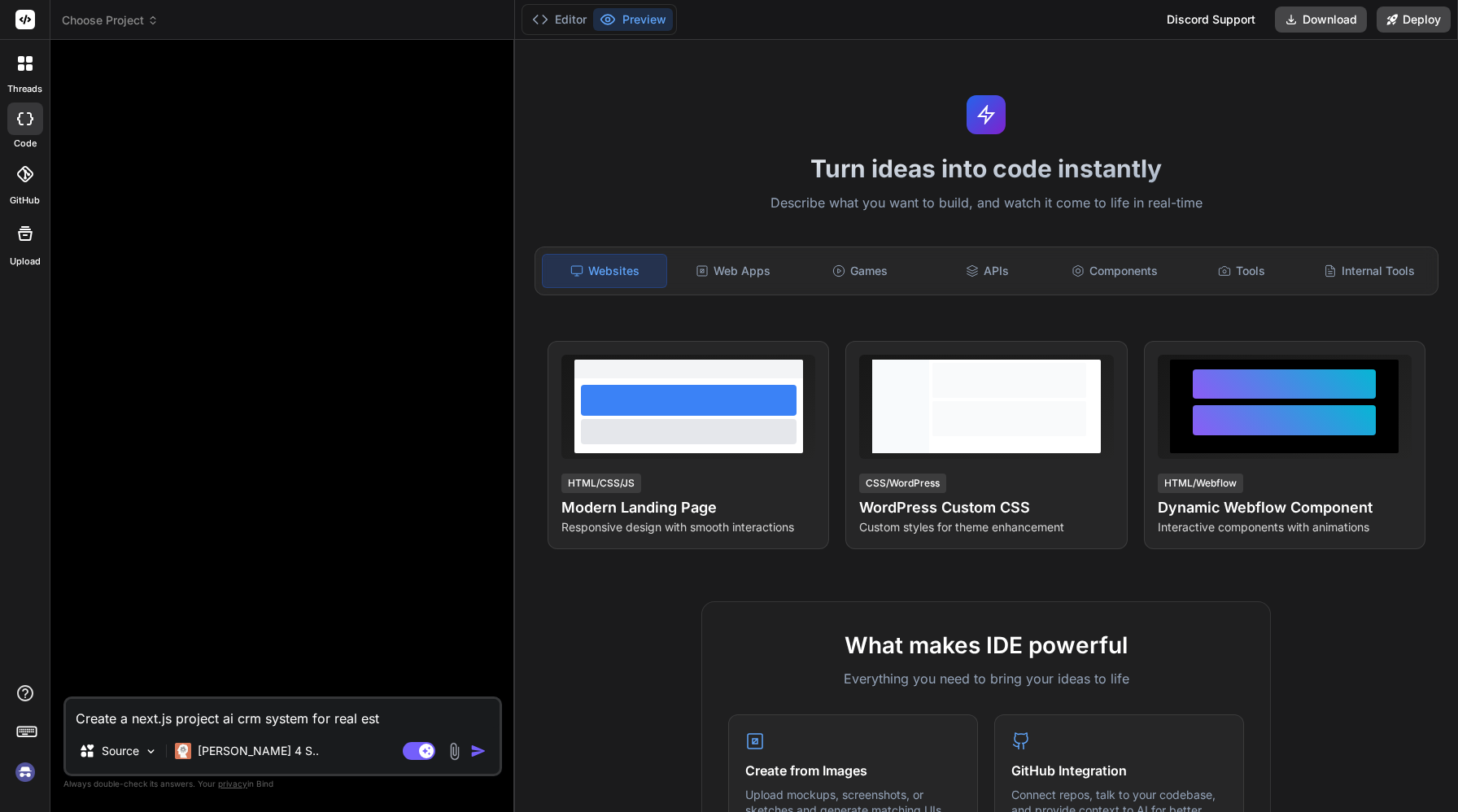
type textarea "Create a next.js project ai crm system for real esta"
type textarea "x"
type textarea "Create a next.js project ai crm system for real estat"
type textarea "x"
type textarea "Create a next.js project ai crm system for real estate"
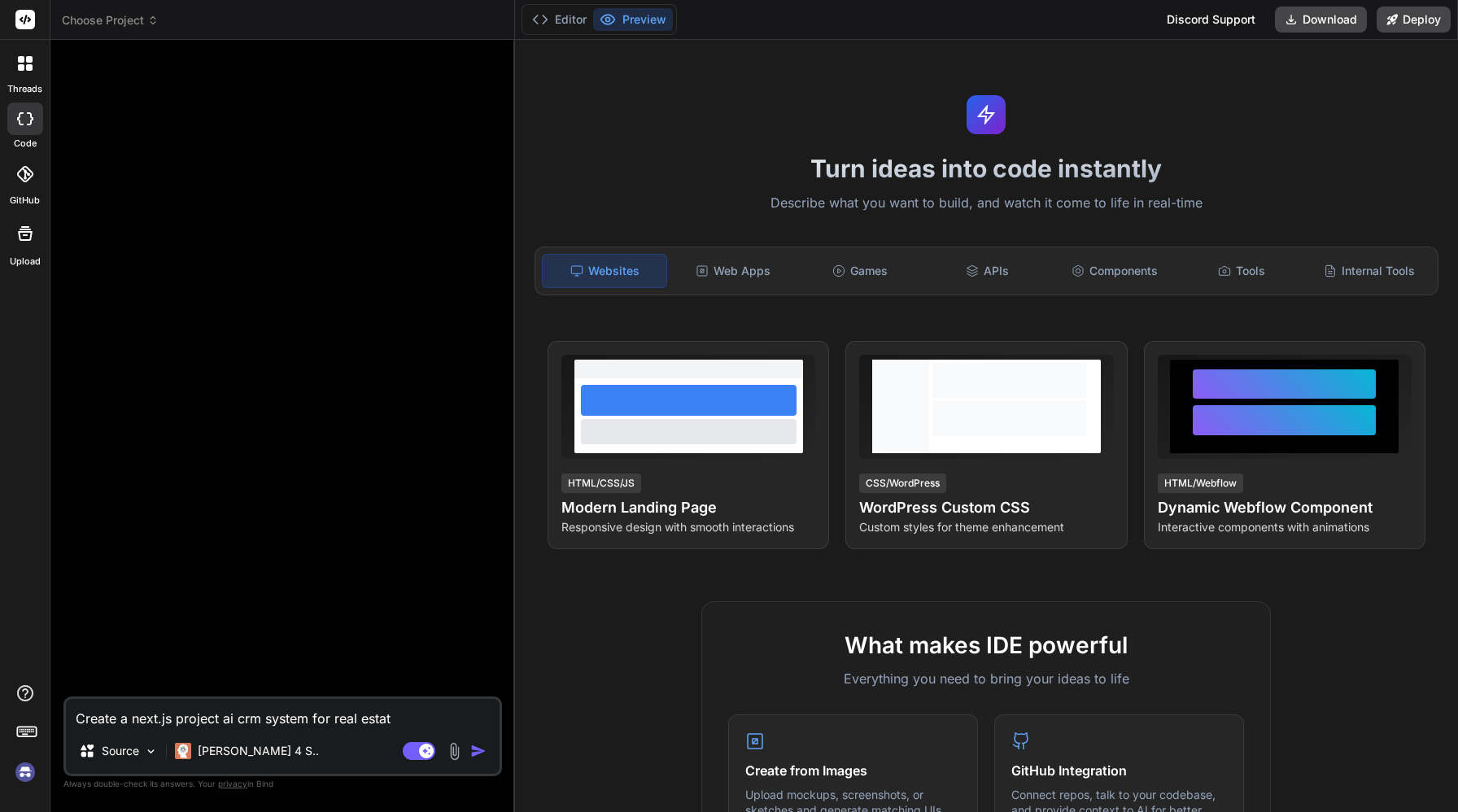
type textarea "x"
type textarea "Create a next.js project ai crm system for real estate"
click at [471, 745] on img "button" at bounding box center [478, 751] width 16 height 16
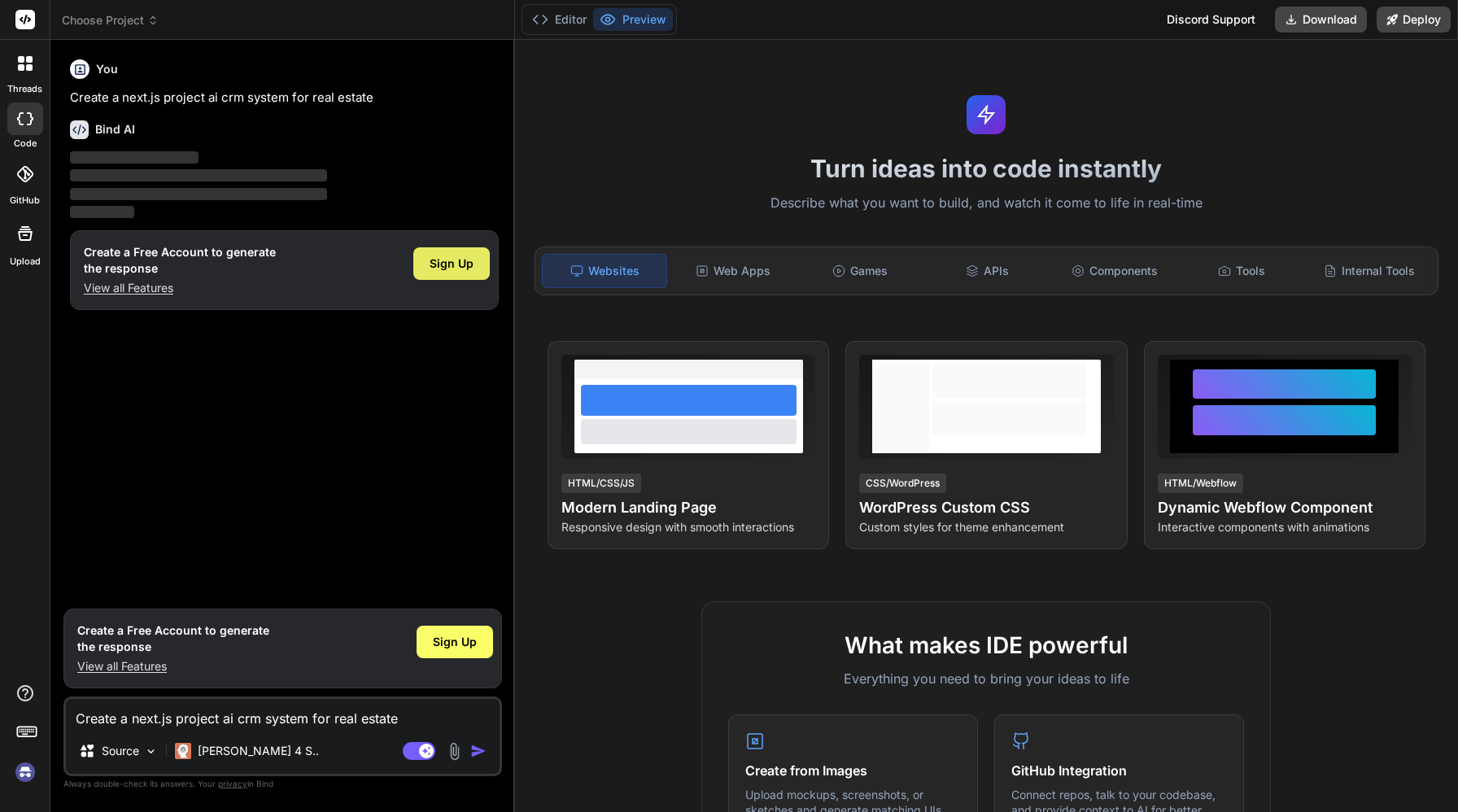
click at [463, 266] on span "Sign Up" at bounding box center [451, 263] width 44 height 16
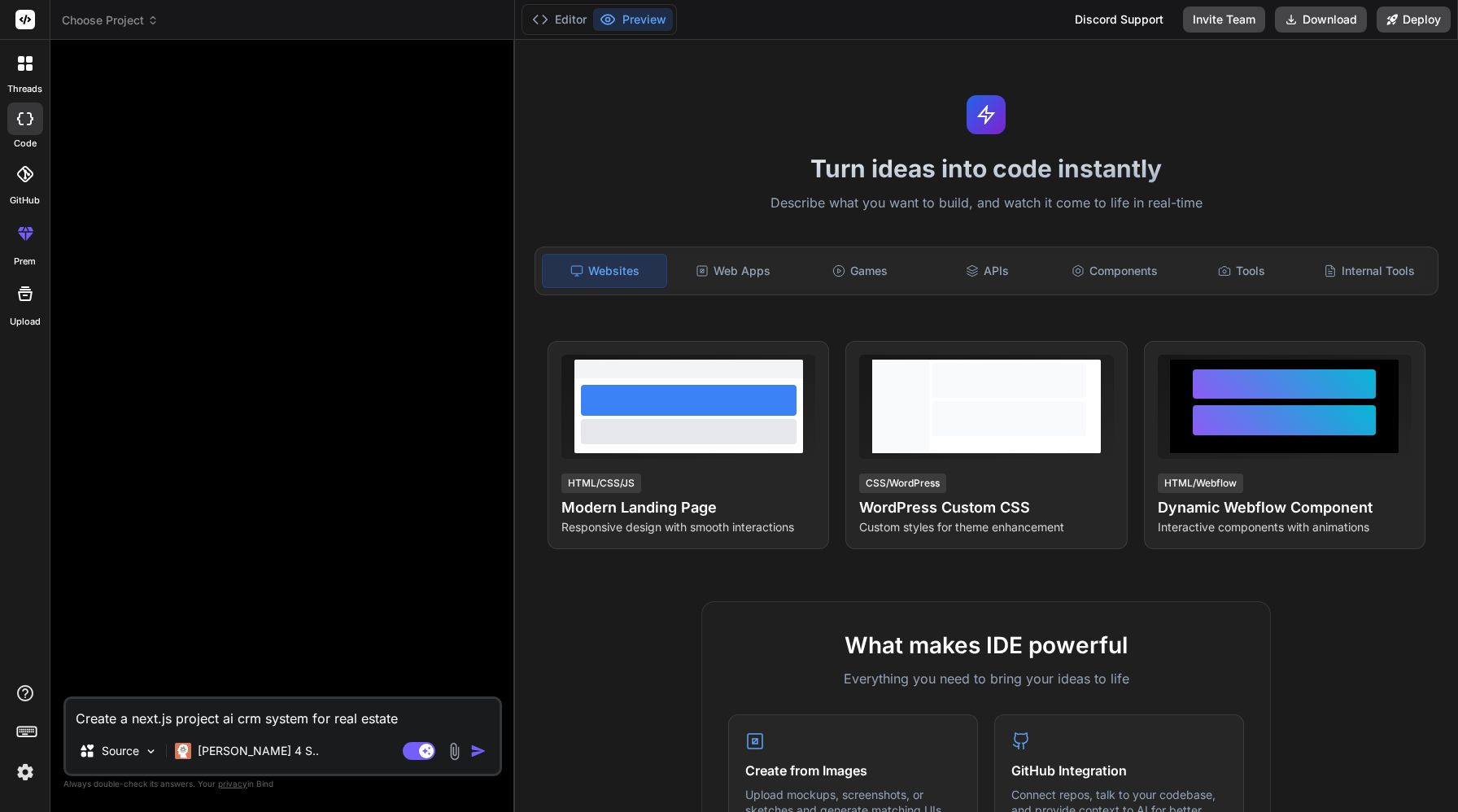
type textarea "x"
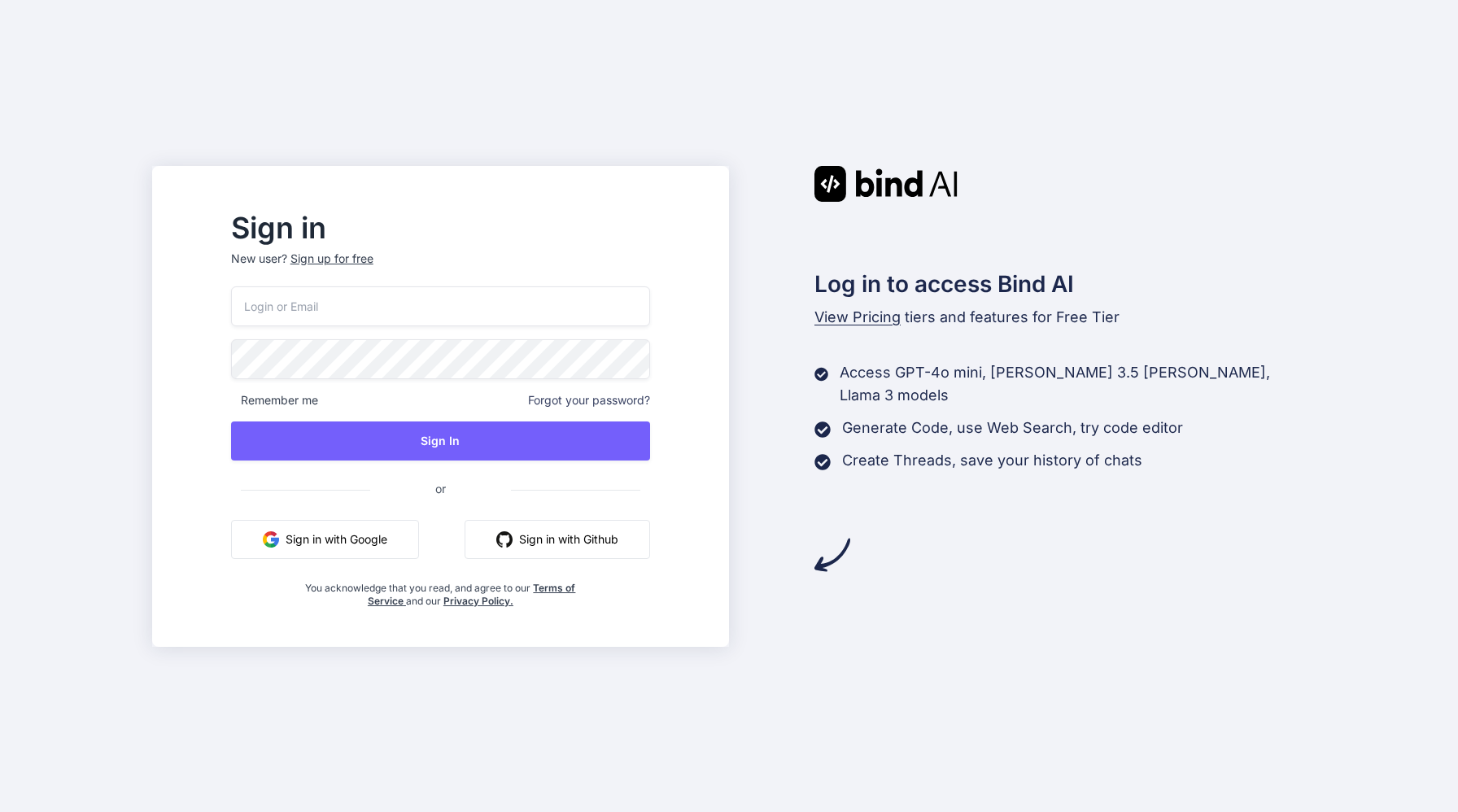
click at [380, 537] on button "Sign in with Google" at bounding box center [324, 539] width 188 height 39
